Goal: Find contact information: Find contact information

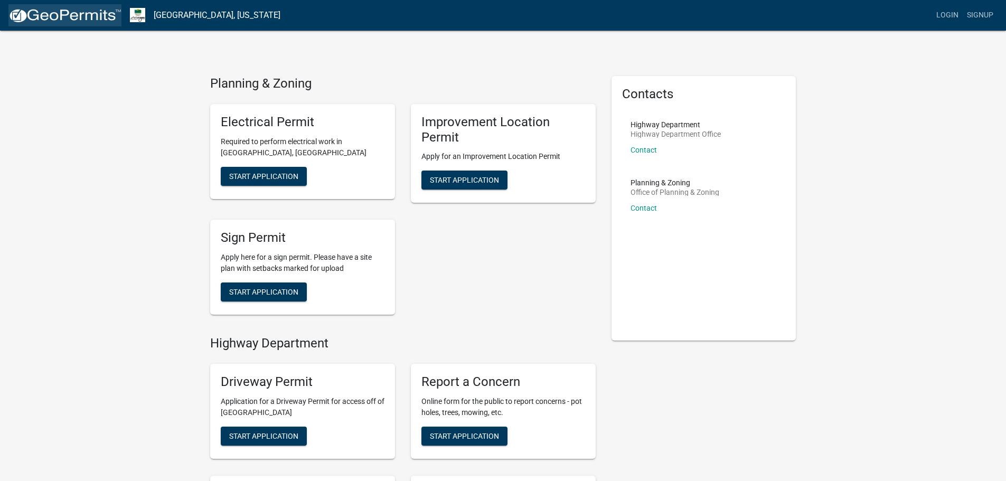
click at [76, 21] on img at bounding box center [64, 16] width 113 height 16
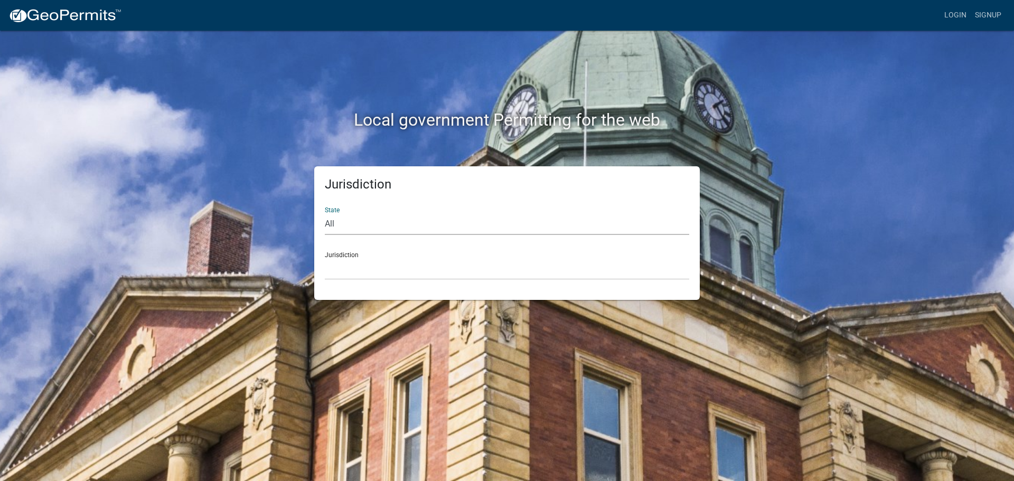
click at [358, 225] on select "All [US_STATE] [US_STATE] [US_STATE] [US_STATE] [US_STATE] [US_STATE] [US_STATE…" at bounding box center [507, 224] width 364 height 22
select select "[US_STATE]"
click at [325, 213] on select "All [US_STATE] [US_STATE] [US_STATE] [US_STATE] [US_STATE] [US_STATE] [US_STATE…" at bounding box center [507, 224] width 364 height 22
click at [345, 276] on select "City of [GEOGRAPHIC_DATA], [US_STATE] City of [GEOGRAPHIC_DATA], [US_STATE] Cit…" at bounding box center [507, 269] width 364 height 22
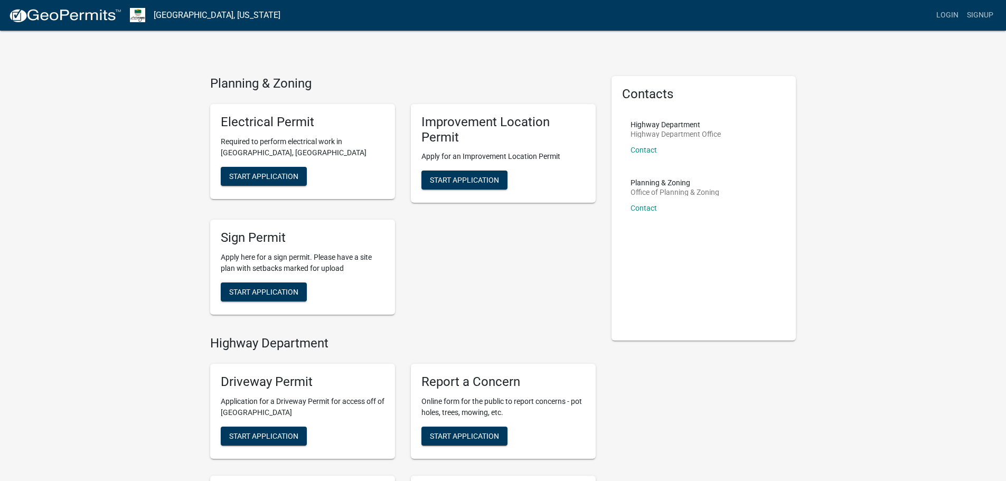
click at [480, 255] on div "Electrical Permit Required to perform electrical work in [GEOGRAPHIC_DATA], IN …" at bounding box center [402, 210] width 401 height 228
click at [644, 208] on link "Contact" at bounding box center [643, 208] width 26 height 8
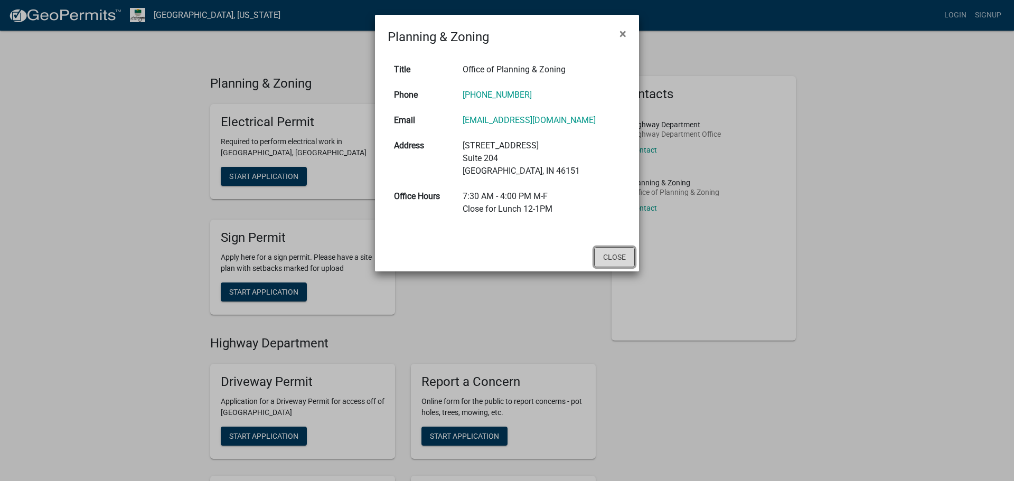
click at [628, 265] on button "Close" at bounding box center [614, 257] width 41 height 20
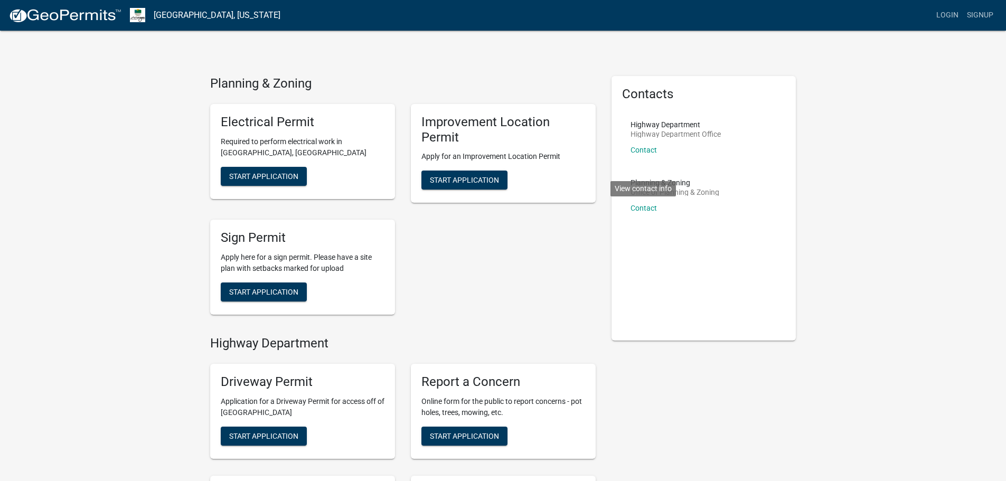
click at [707, 401] on div "Contacts Highway Department Highway Department Office Contact Planning & Zoning…" at bounding box center [704, 360] width 201 height 569
